Goal: Navigation & Orientation: Find specific page/section

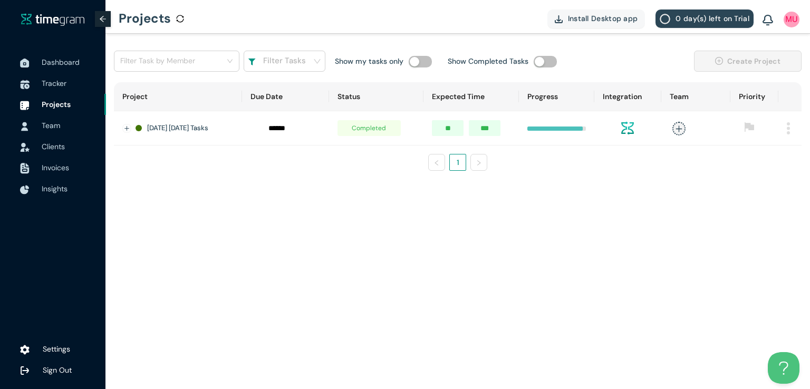
click at [46, 61] on span "Dashboard" at bounding box center [61, 61] width 38 height 9
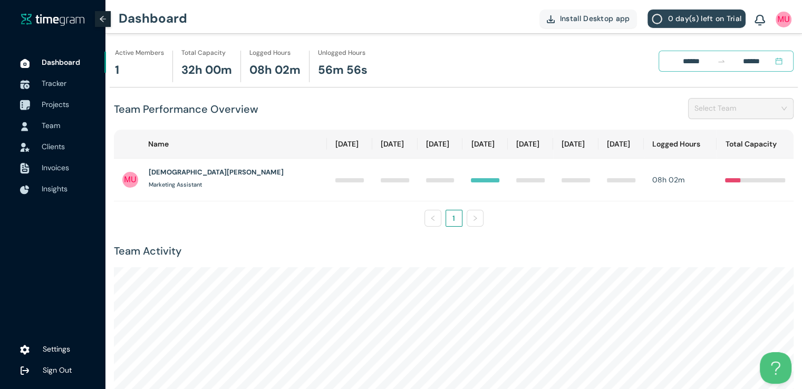
click at [46, 108] on span "Projects" at bounding box center [55, 104] width 27 height 9
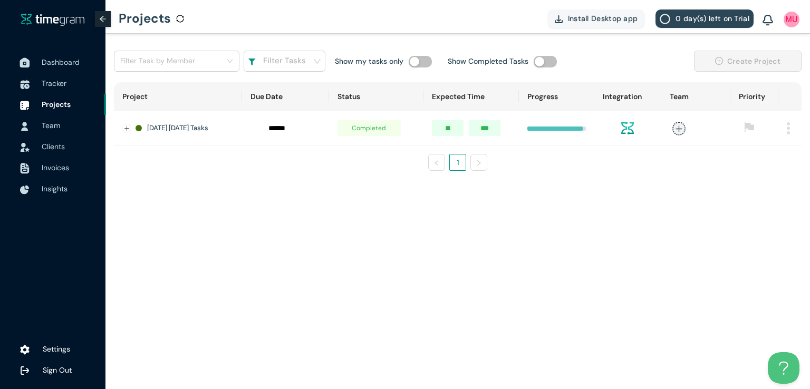
click at [51, 56] on span "Dashboard" at bounding box center [70, 62] width 56 height 21
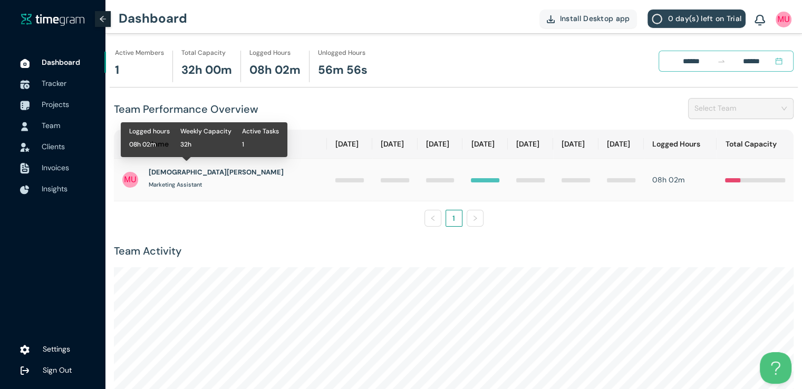
click at [184, 177] on h1 "[DEMOGRAPHIC_DATA][PERSON_NAME]" at bounding box center [216, 172] width 135 height 11
